Goal: Information Seeking & Learning: Check status

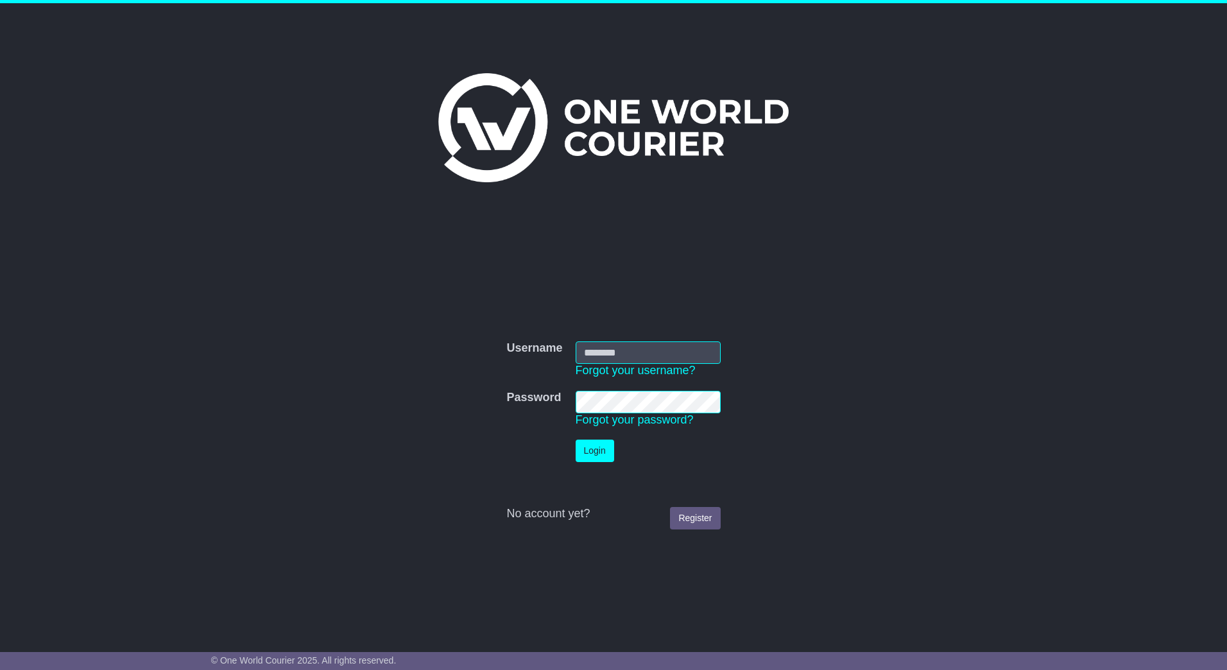
type input "**********"
drag, startPoint x: 0, startPoint y: 0, endPoint x: 603, endPoint y: 462, distance: 760.0
click at [603, 462] on button "Login" at bounding box center [601, 451] width 39 height 22
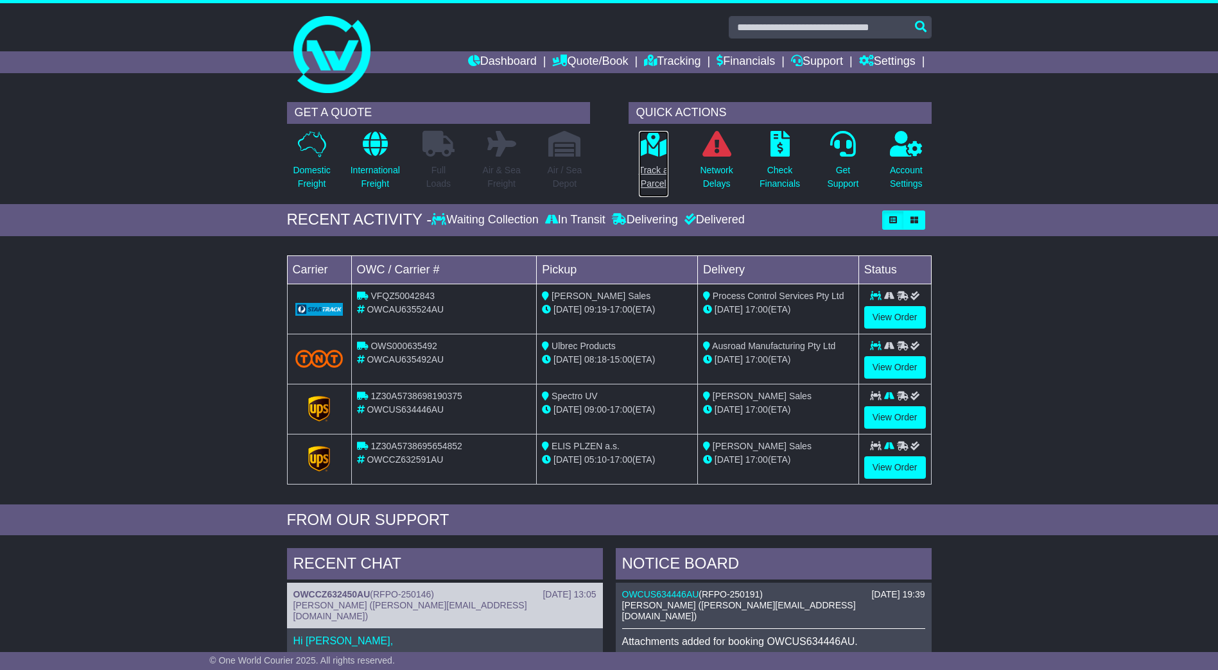
click at [663, 168] on p "Track a Parcel" at bounding box center [654, 177] width 30 height 27
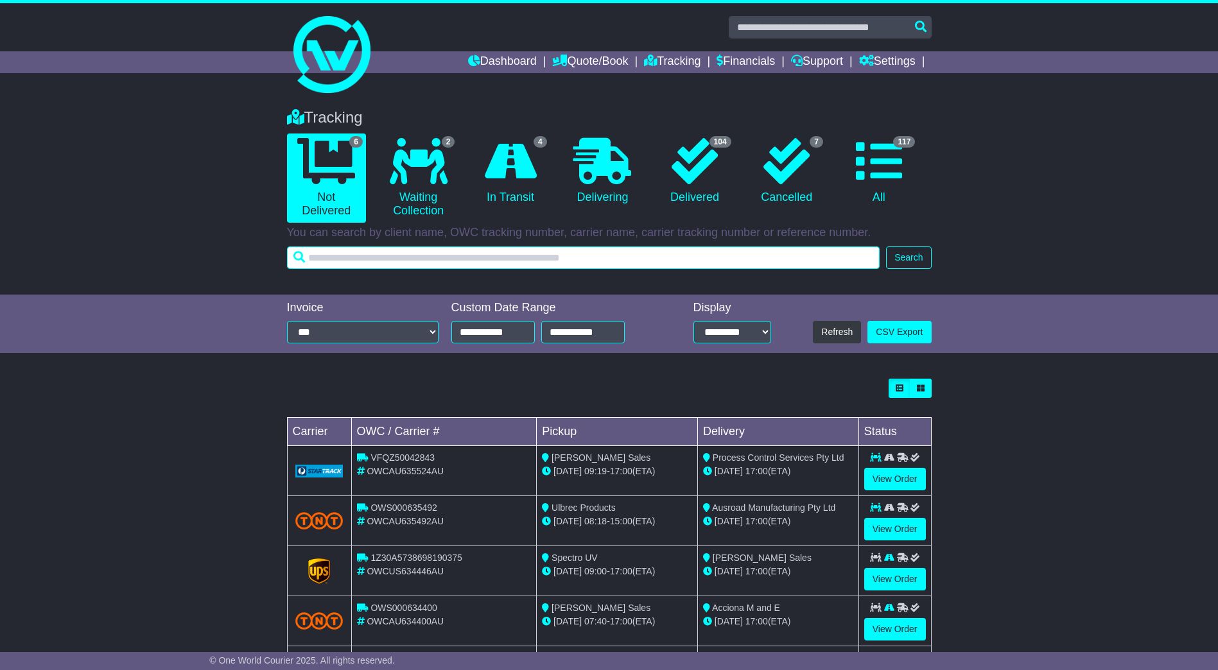
click at [485, 263] on input "text" at bounding box center [583, 257] width 593 height 22
paste input "**********"
type input "**********"
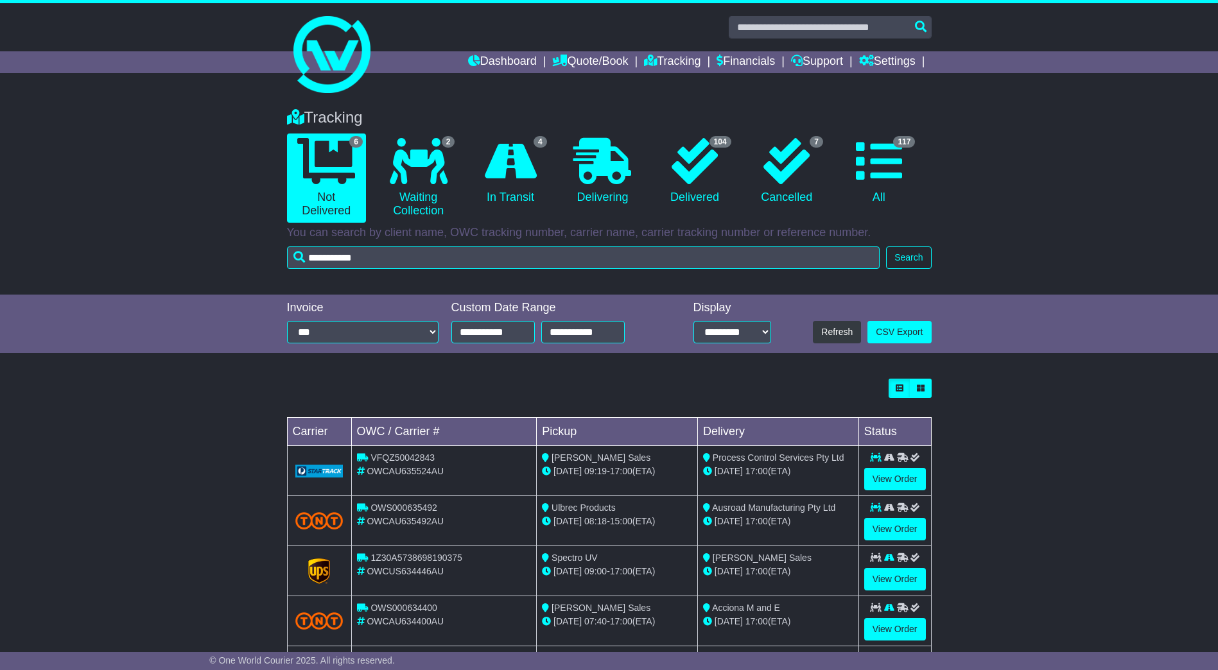
click at [941, 258] on div "Tracking 6 Not Delivered 2 Waiting Collection 4 In Transit 0 Delivering 7" at bounding box center [609, 195] width 1218 height 199
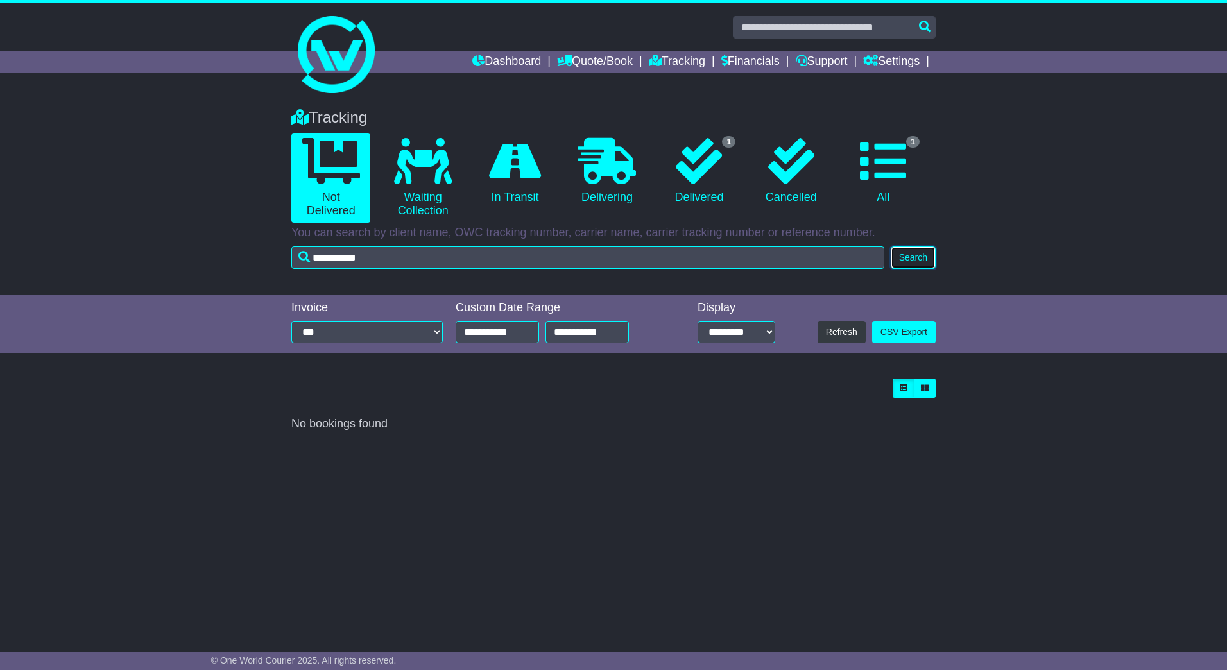
click at [904, 257] on button "Search" at bounding box center [913, 257] width 45 height 22
click at [707, 172] on icon at bounding box center [699, 161] width 46 height 46
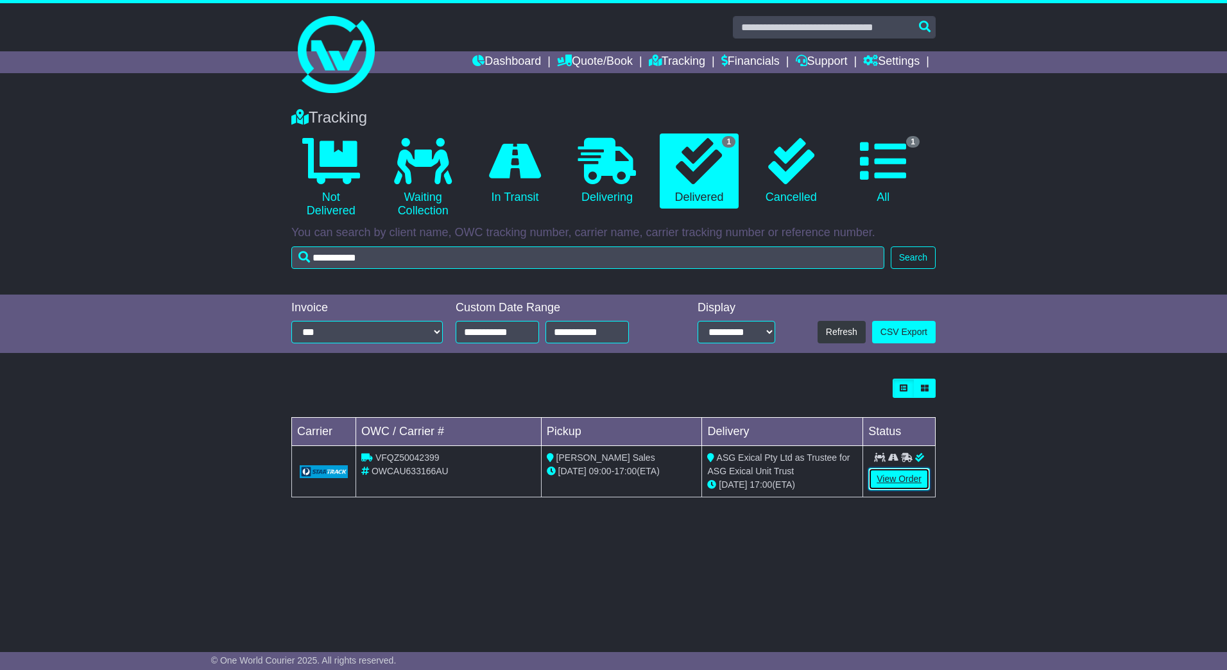
click at [910, 483] on link "View Order" at bounding box center [899, 479] width 62 height 22
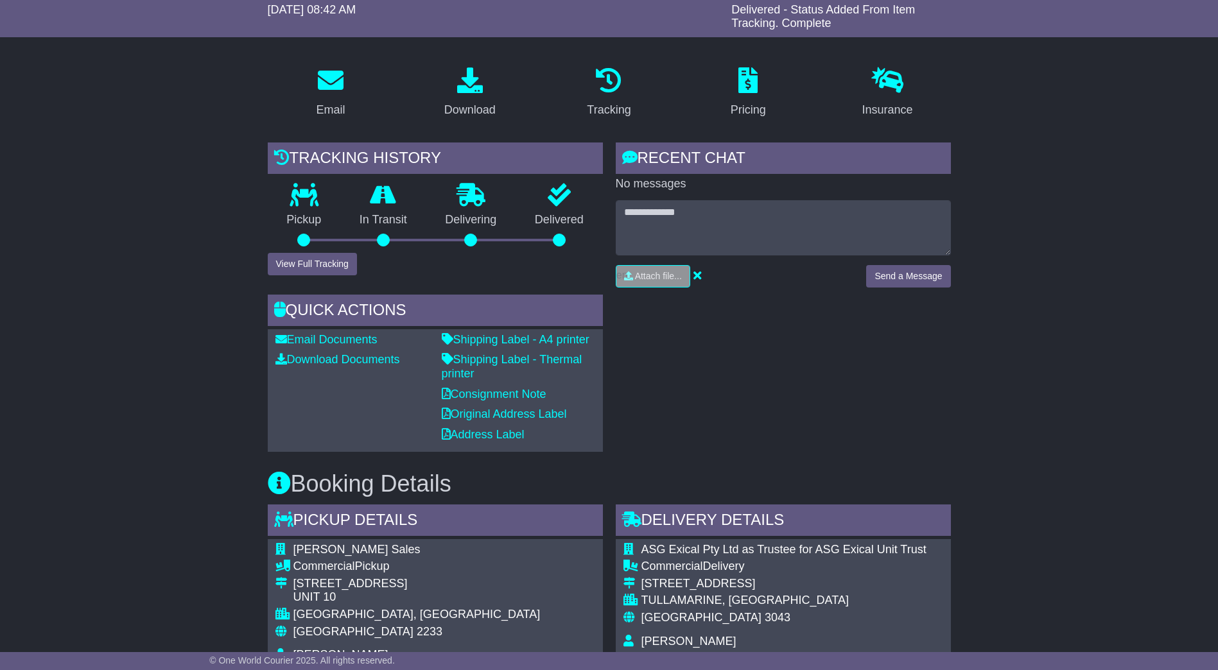
scroll to position [64, 0]
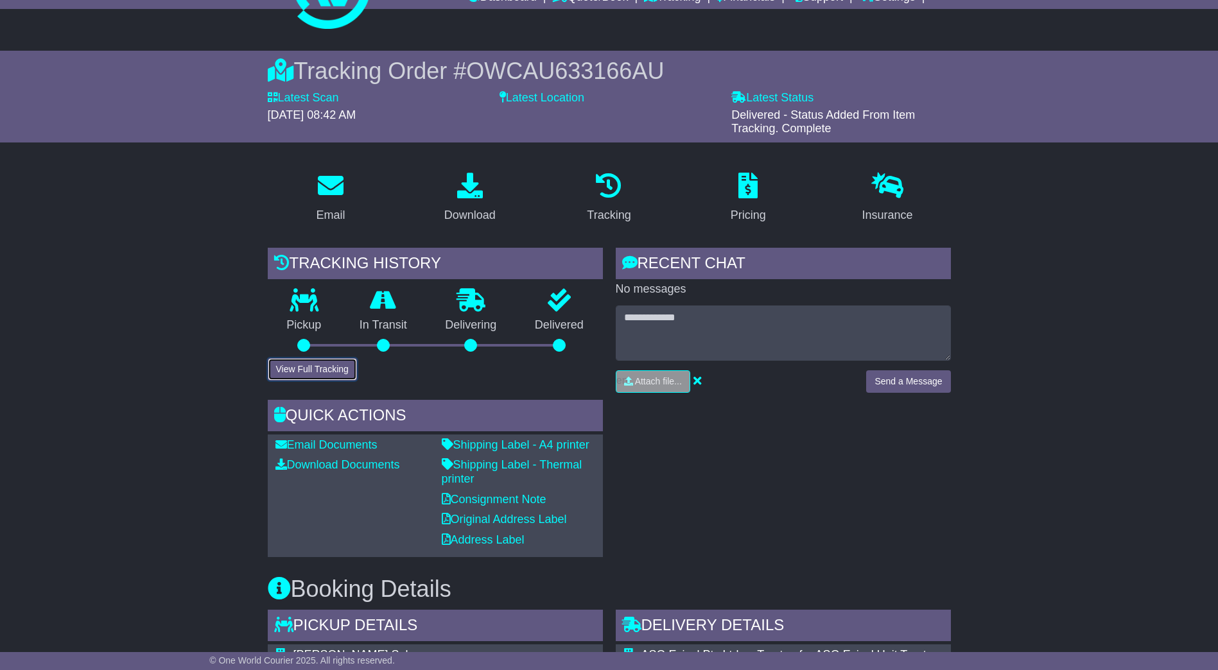
click at [337, 363] on button "View Full Tracking" at bounding box center [312, 369] width 89 height 22
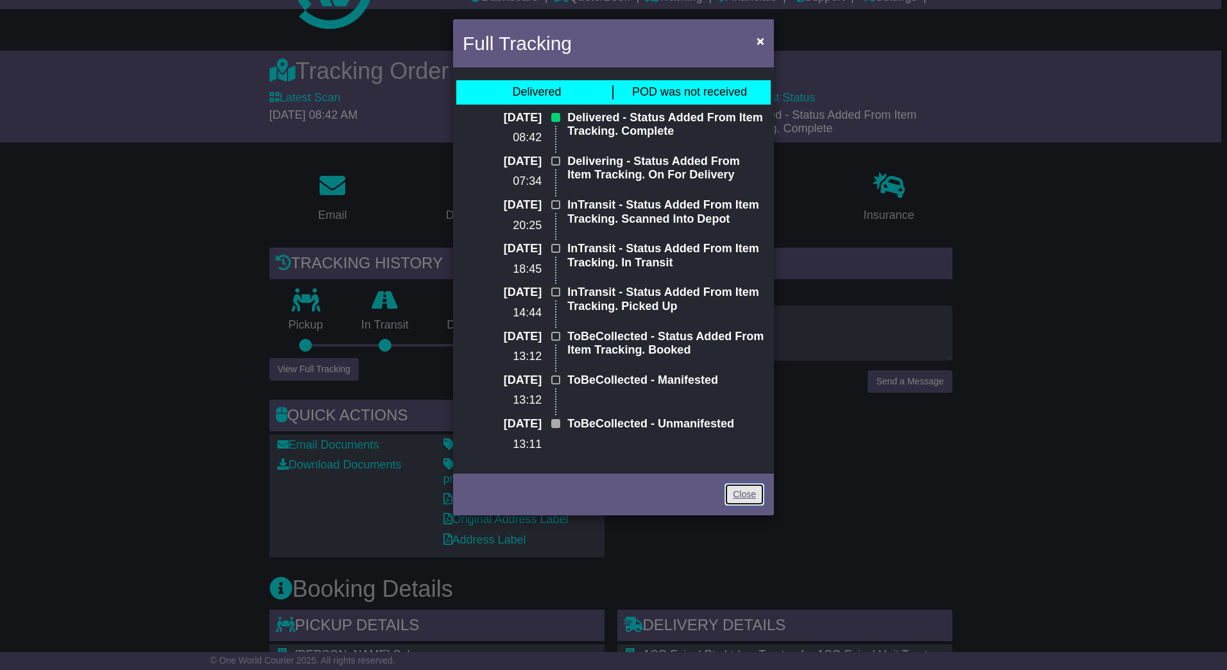
click at [741, 495] on link "Close" at bounding box center [745, 494] width 40 height 22
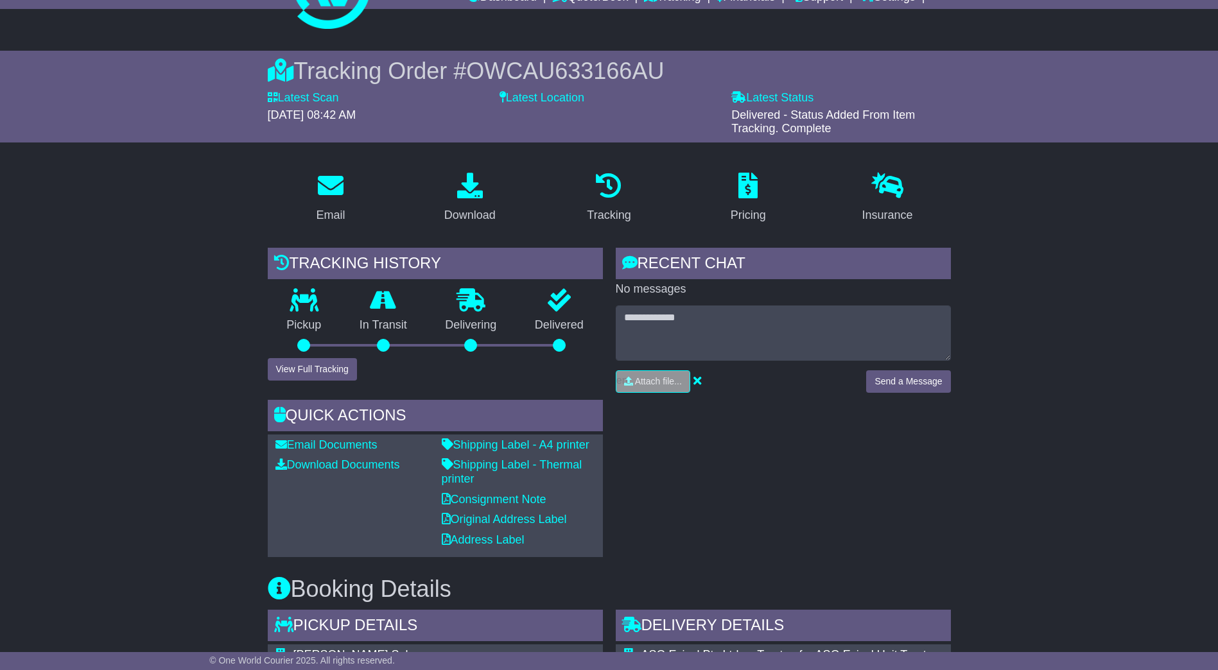
click at [746, 476] on div "RECENT CHAT Loading... No messages Attach file..." at bounding box center [783, 402] width 348 height 309
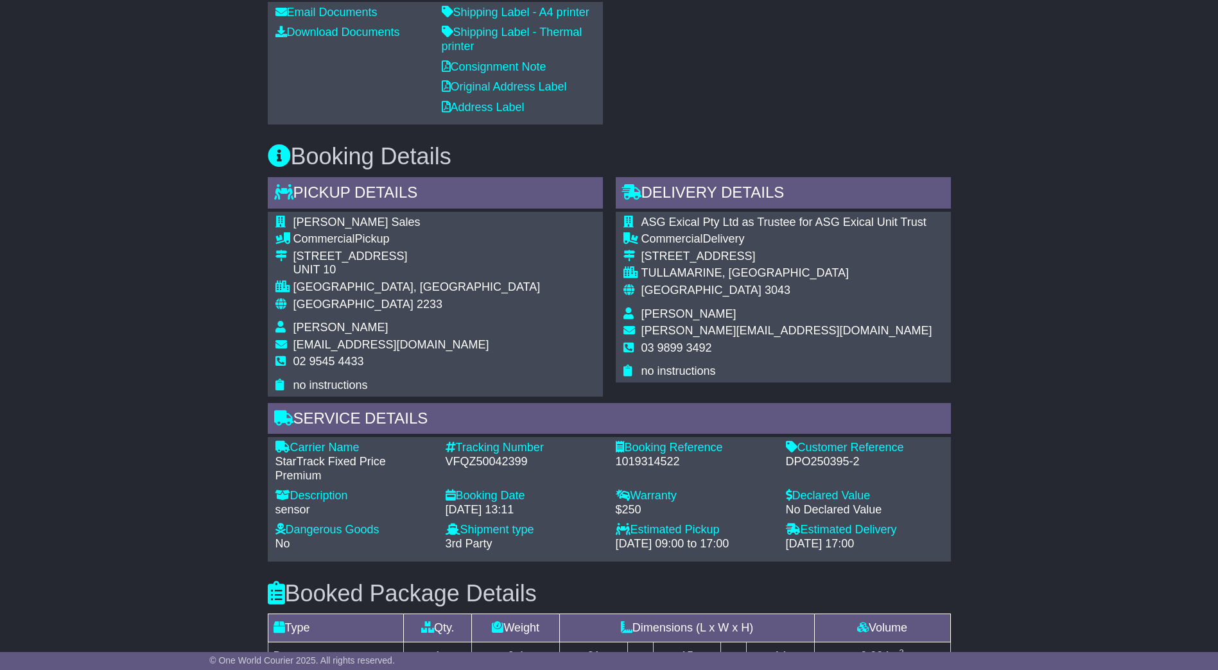
scroll to position [513, 0]
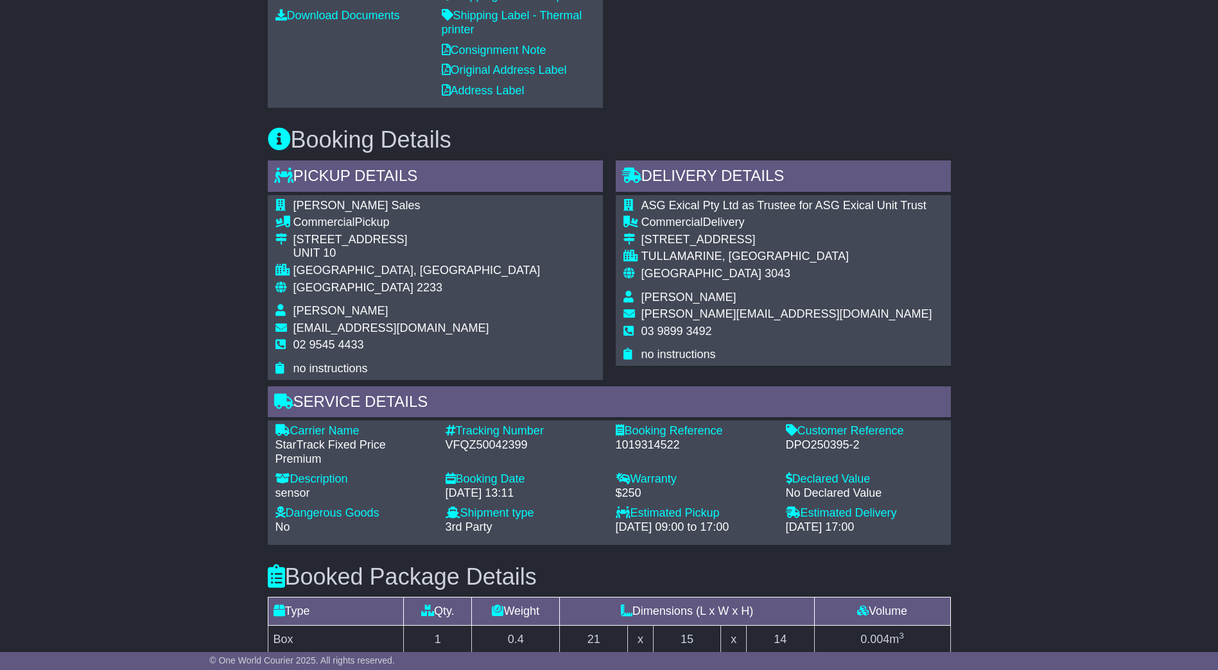
click at [970, 494] on div "Email Download Tracking Pricing Insurance" at bounding box center [609, 372] width 1218 height 1321
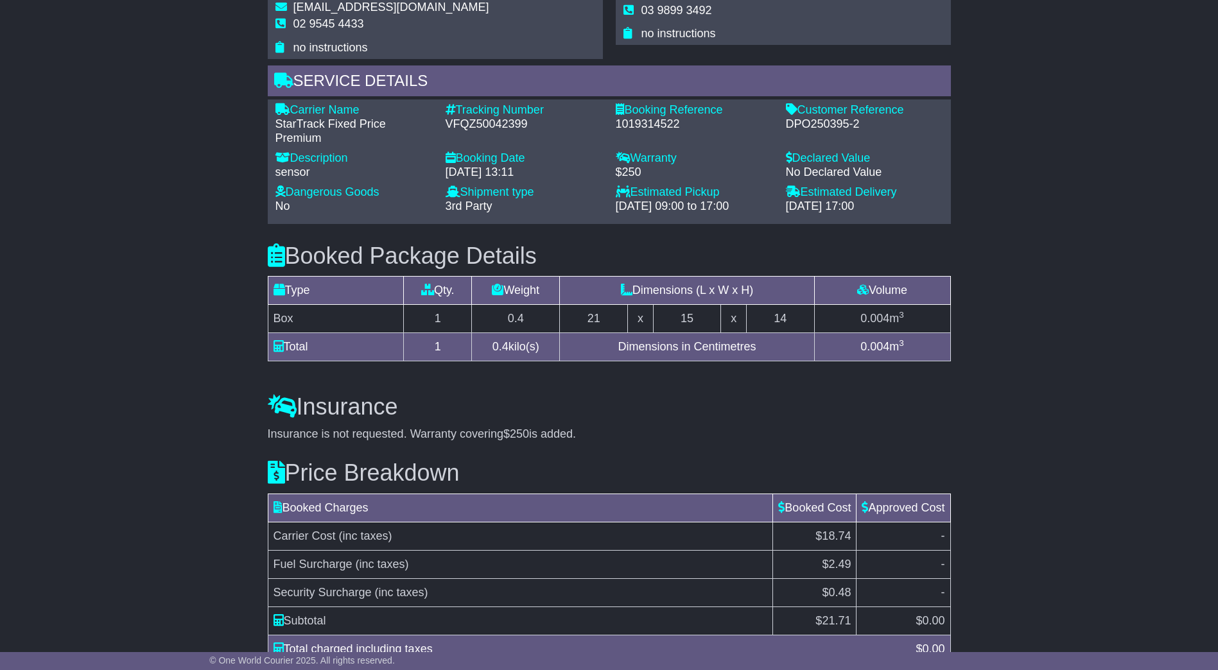
scroll to position [902, 0]
